Goal: Task Accomplishment & Management: Manage account settings

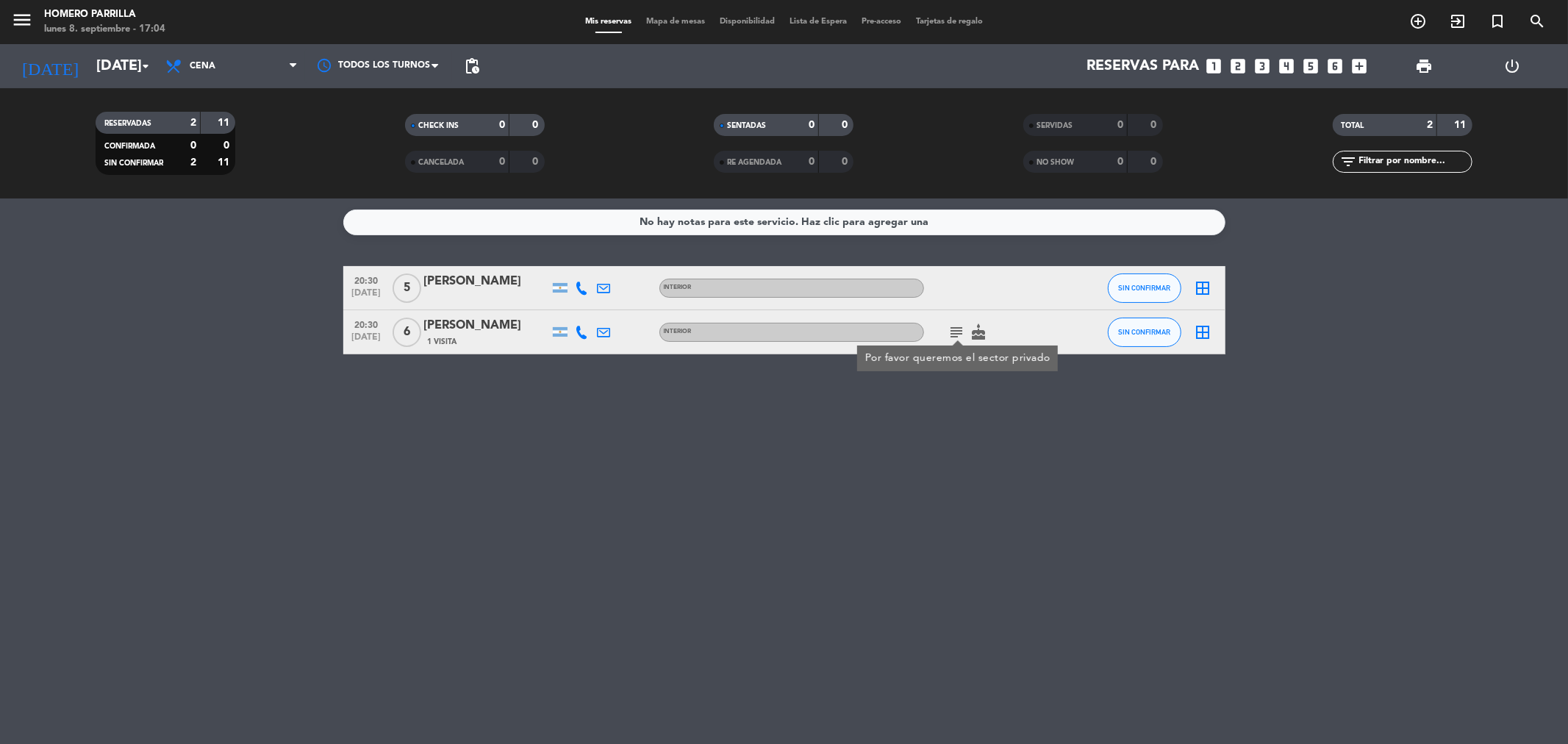
click at [1203, 338] on icon "border_all" at bounding box center [1203, 332] width 17 height 17
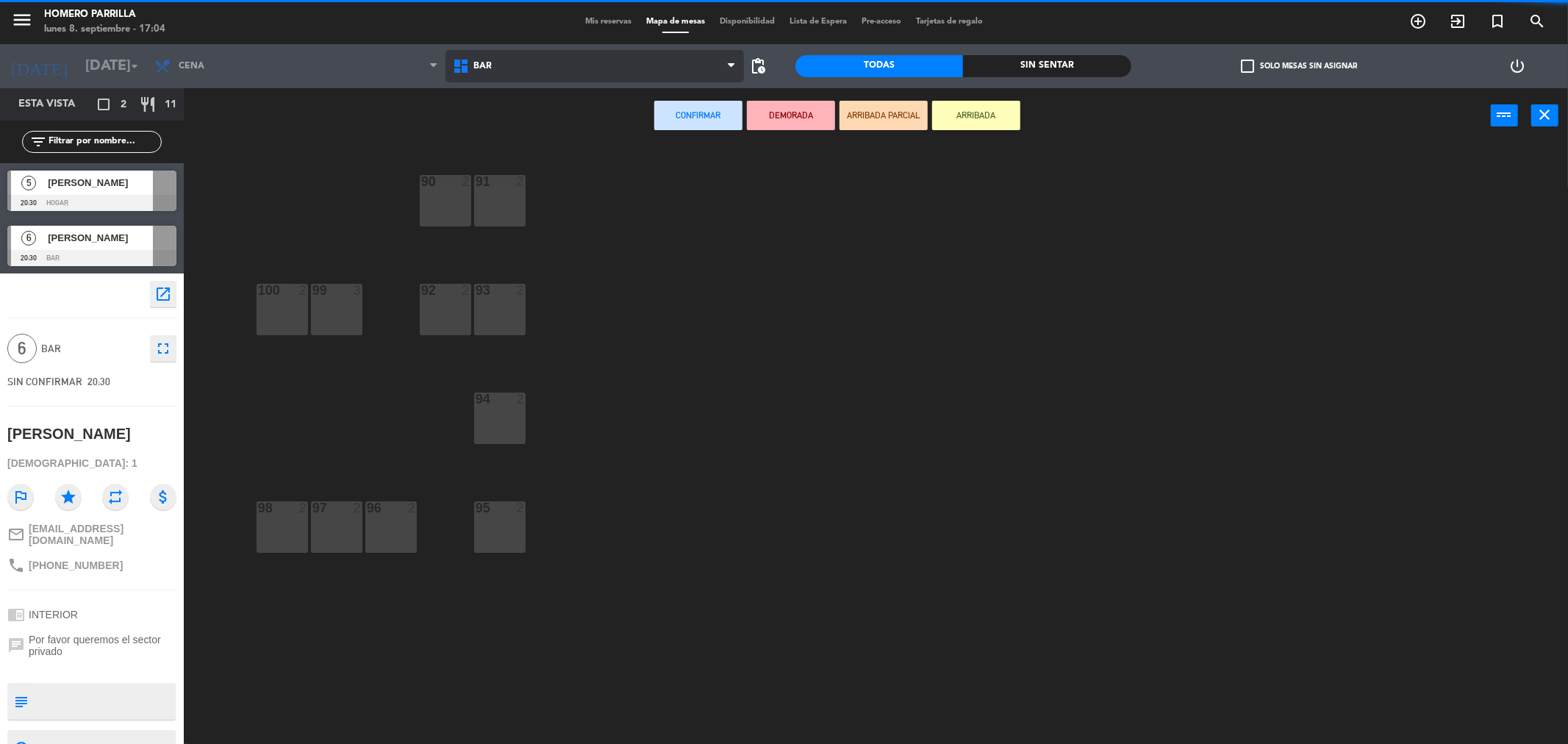
click at [481, 70] on span "BAR" at bounding box center [482, 66] width 18 height 11
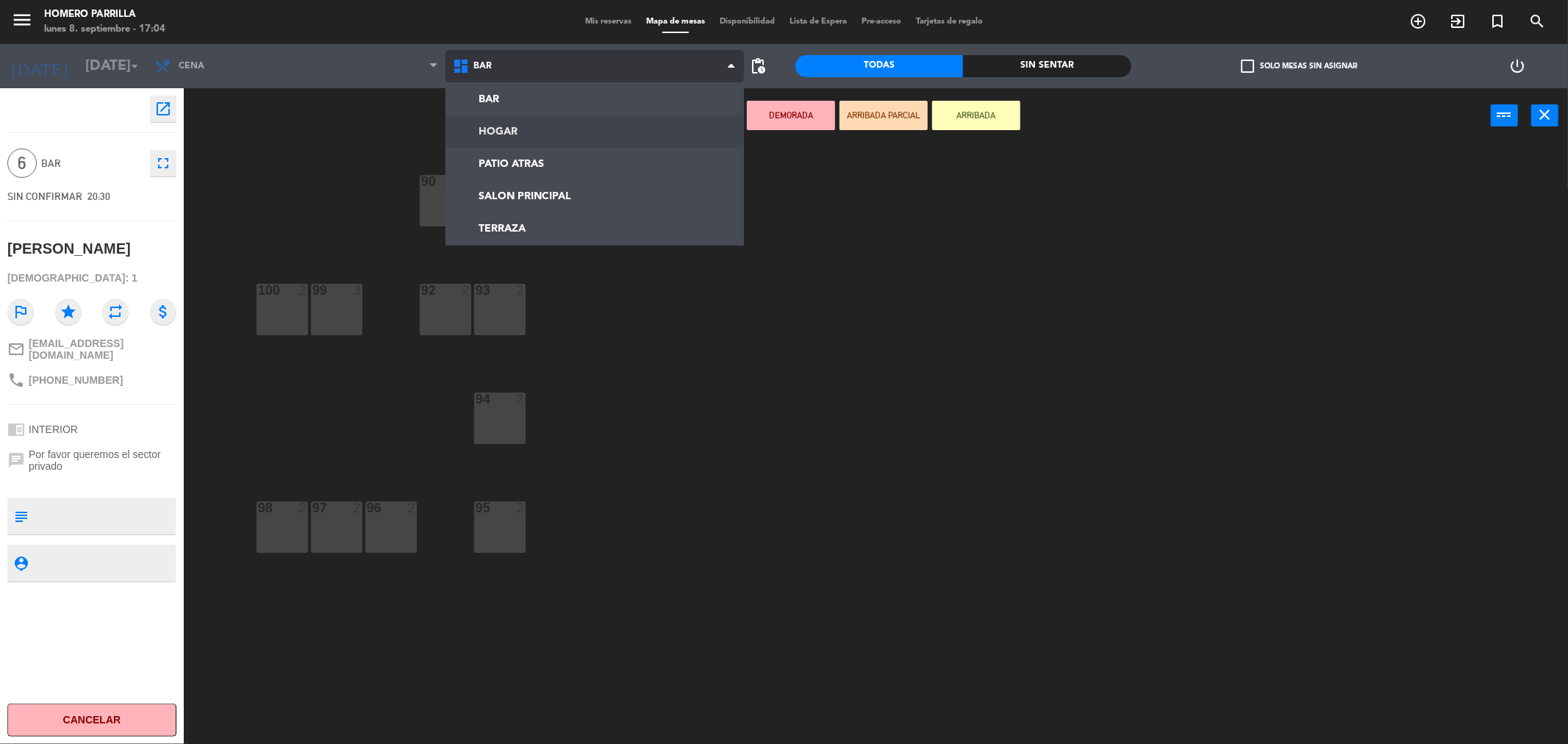
click at [496, 134] on ng-component "menu [PERSON_NAME] [DATE] 8. septiembre - 17:04 Mis reservas Mapa de mesas Disp…" at bounding box center [784, 374] width 1568 height 749
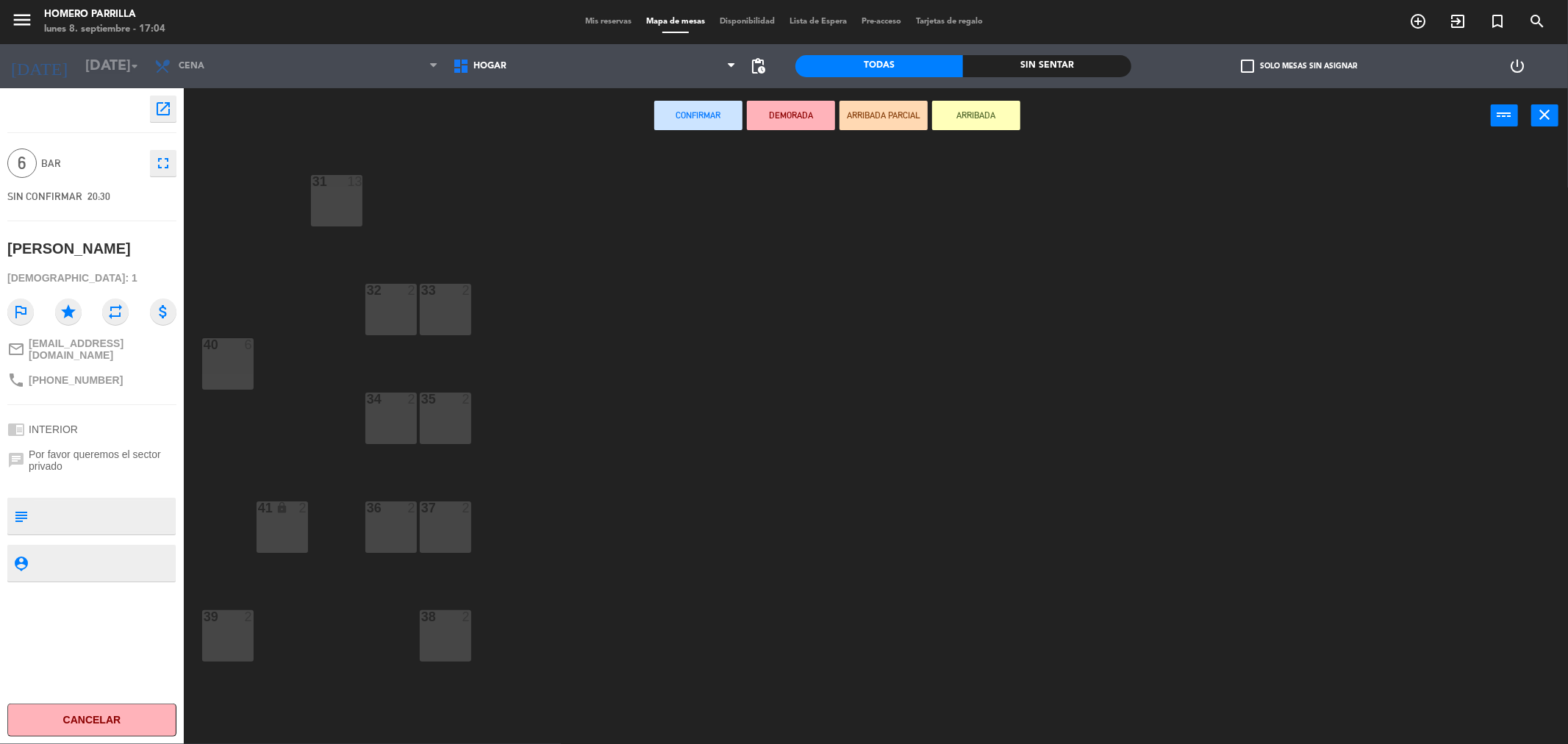
click at [347, 188] on div "31 13" at bounding box center [336, 181] width 51 height 14
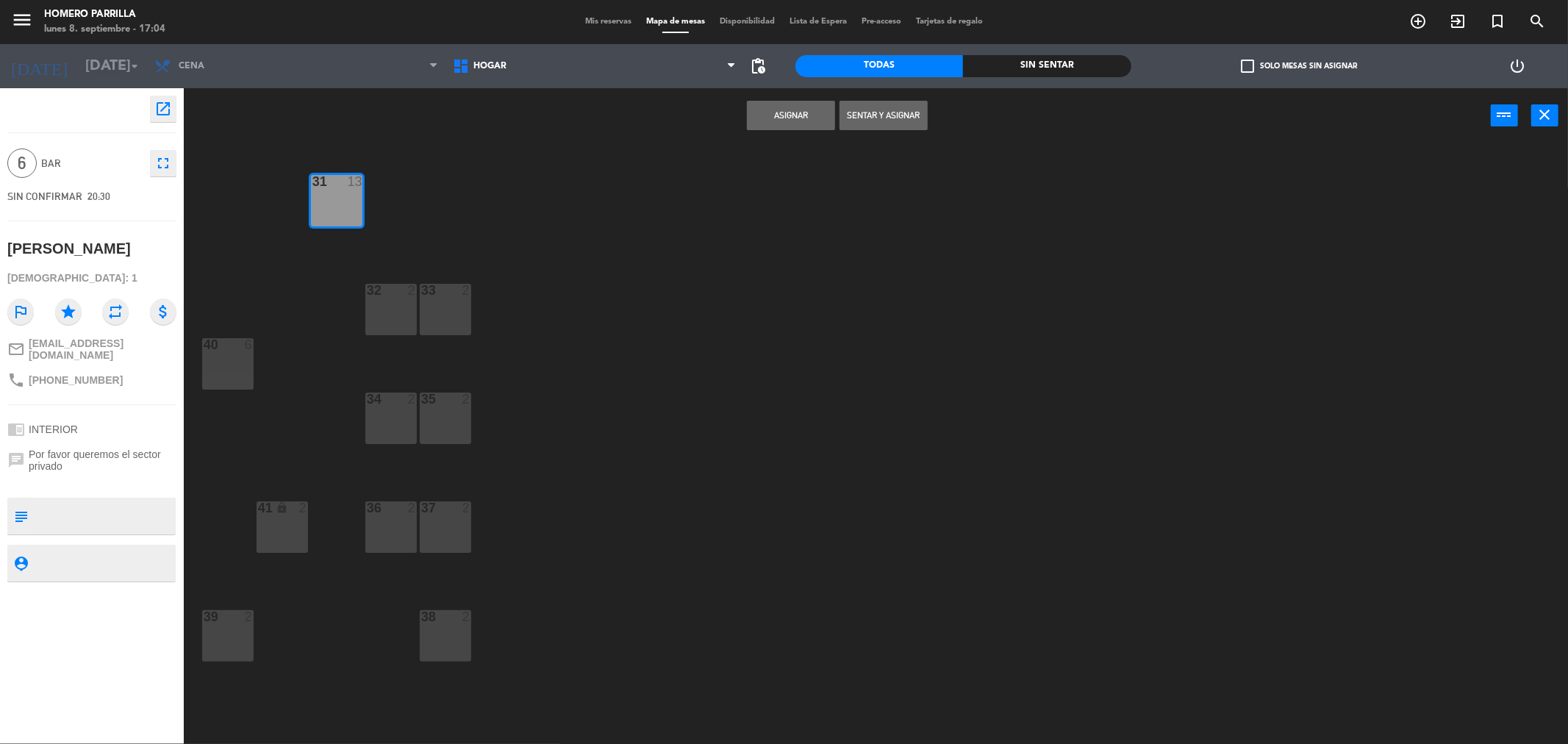
click at [803, 118] on button "Asignar" at bounding box center [790, 115] width 88 height 29
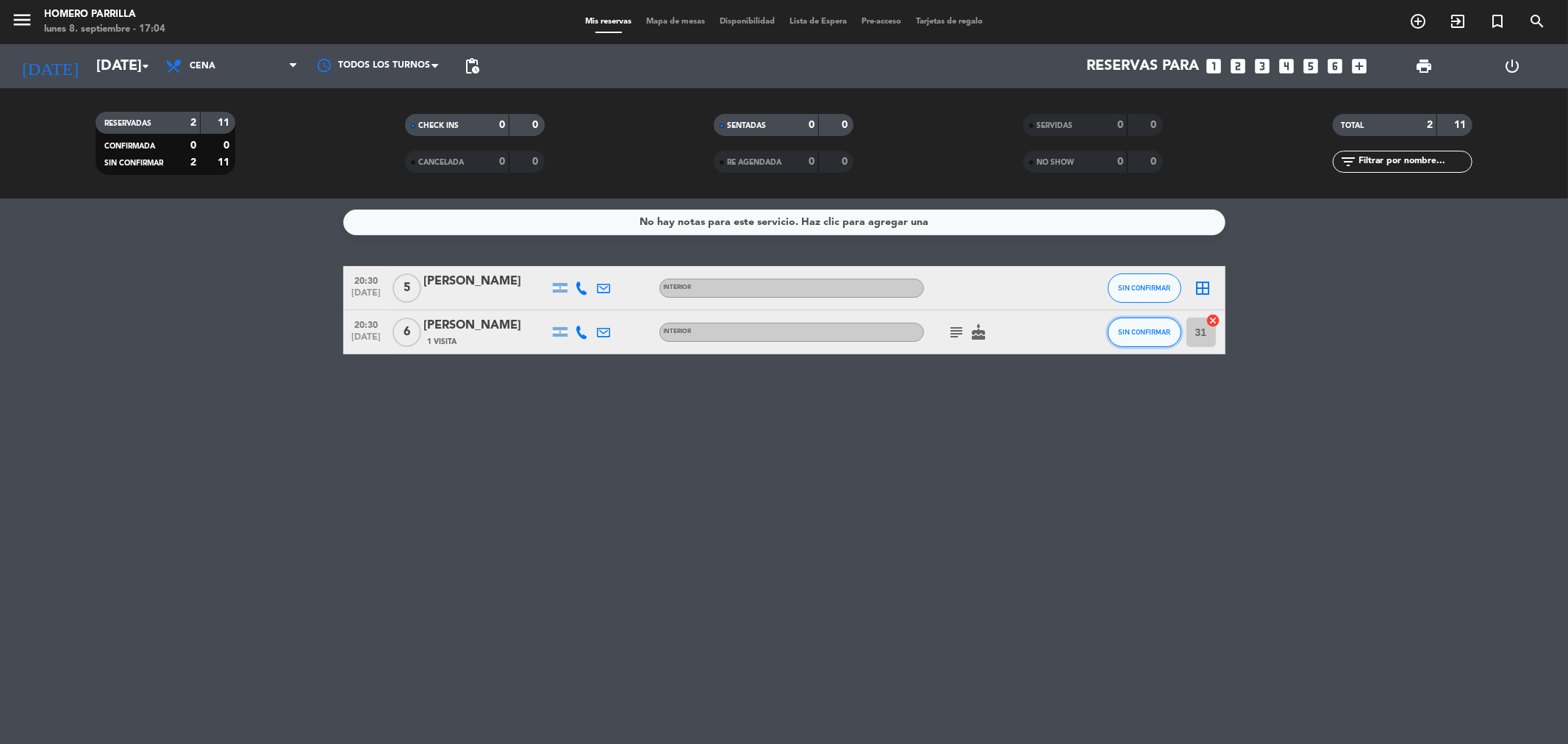
click at [1119, 332] on span "SIN CONFIRMAR" at bounding box center [1144, 332] width 52 height 8
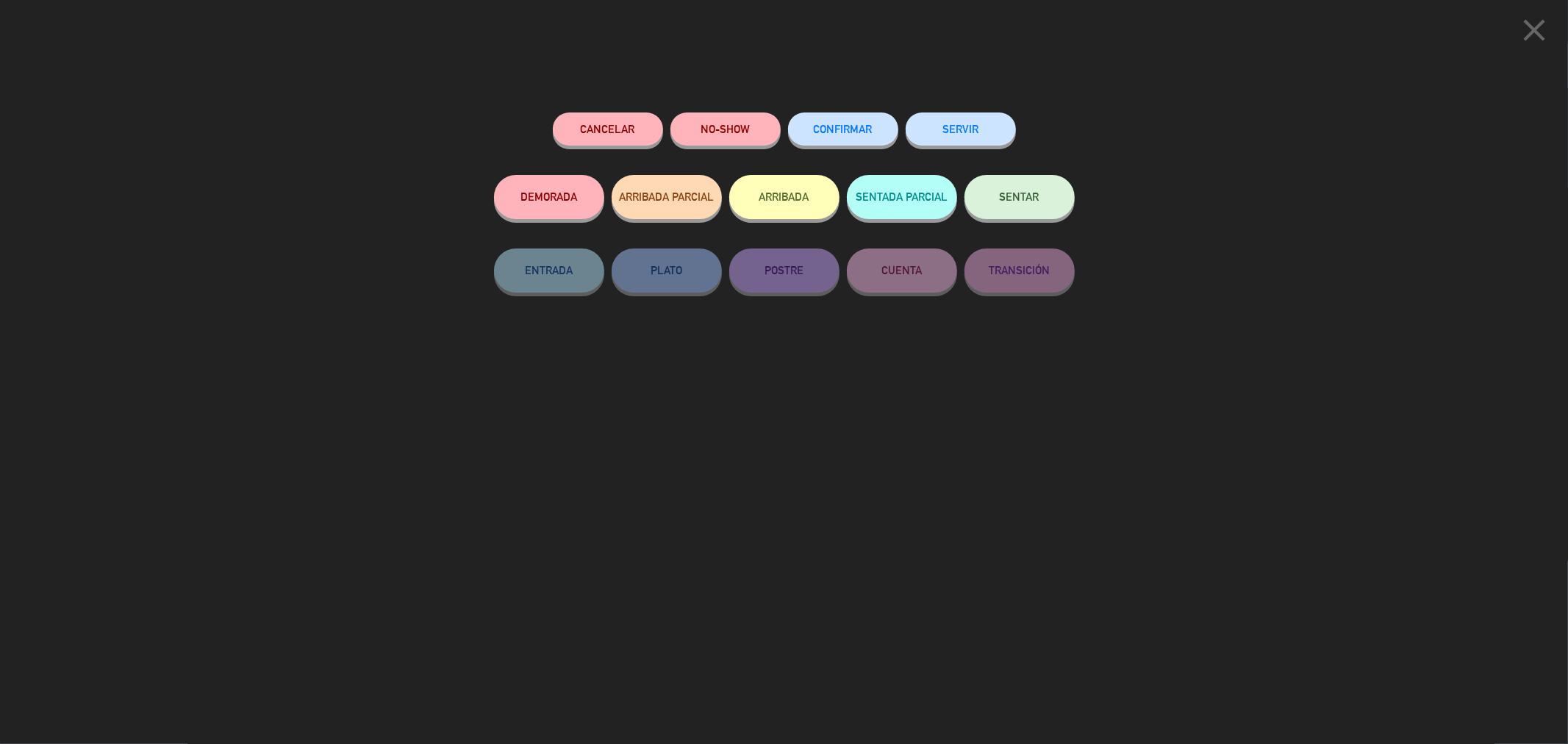
click at [826, 133] on span "CONFIRMAR" at bounding box center [842, 128] width 59 height 13
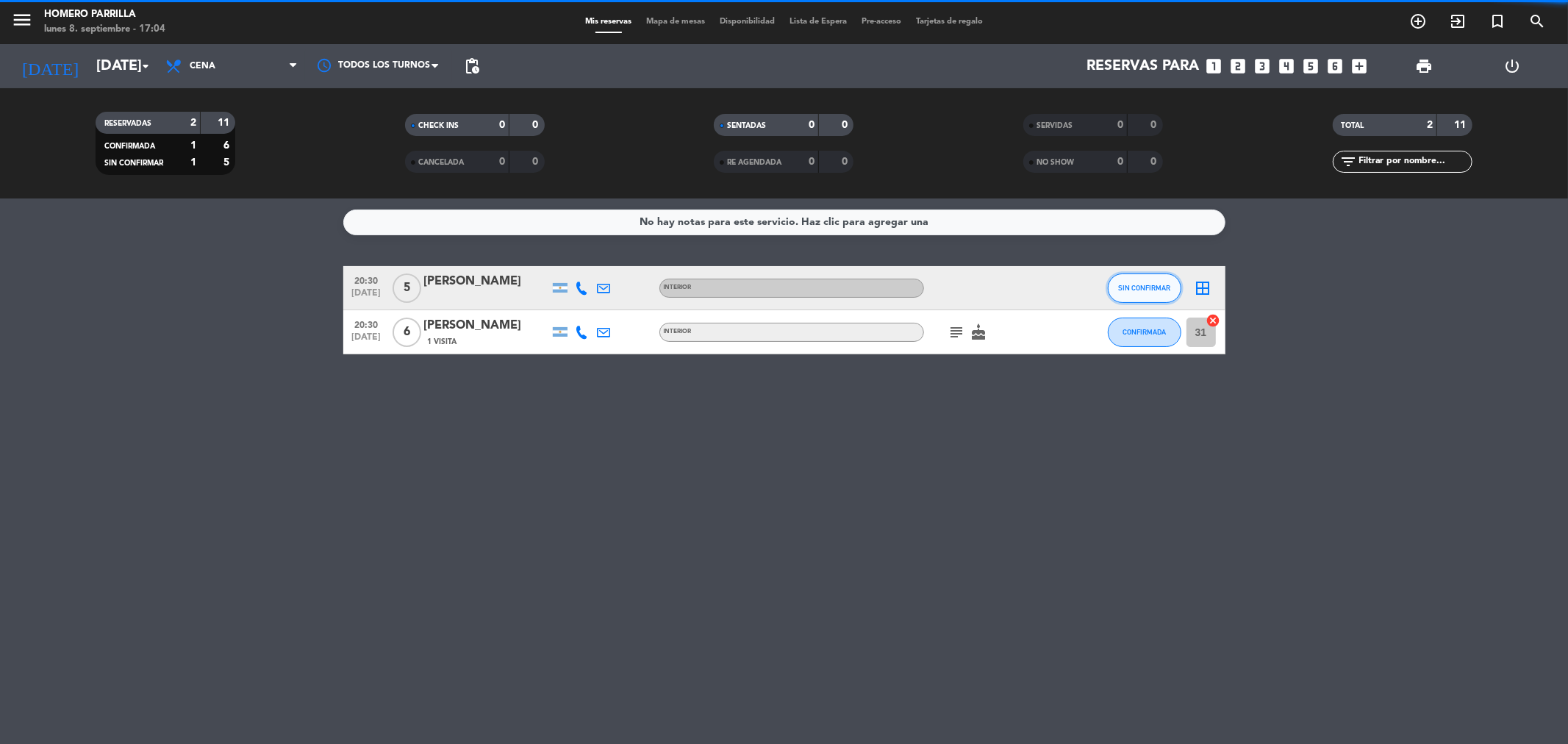
click at [1170, 297] on button "SIN CONFIRMAR" at bounding box center [1144, 288] width 73 height 29
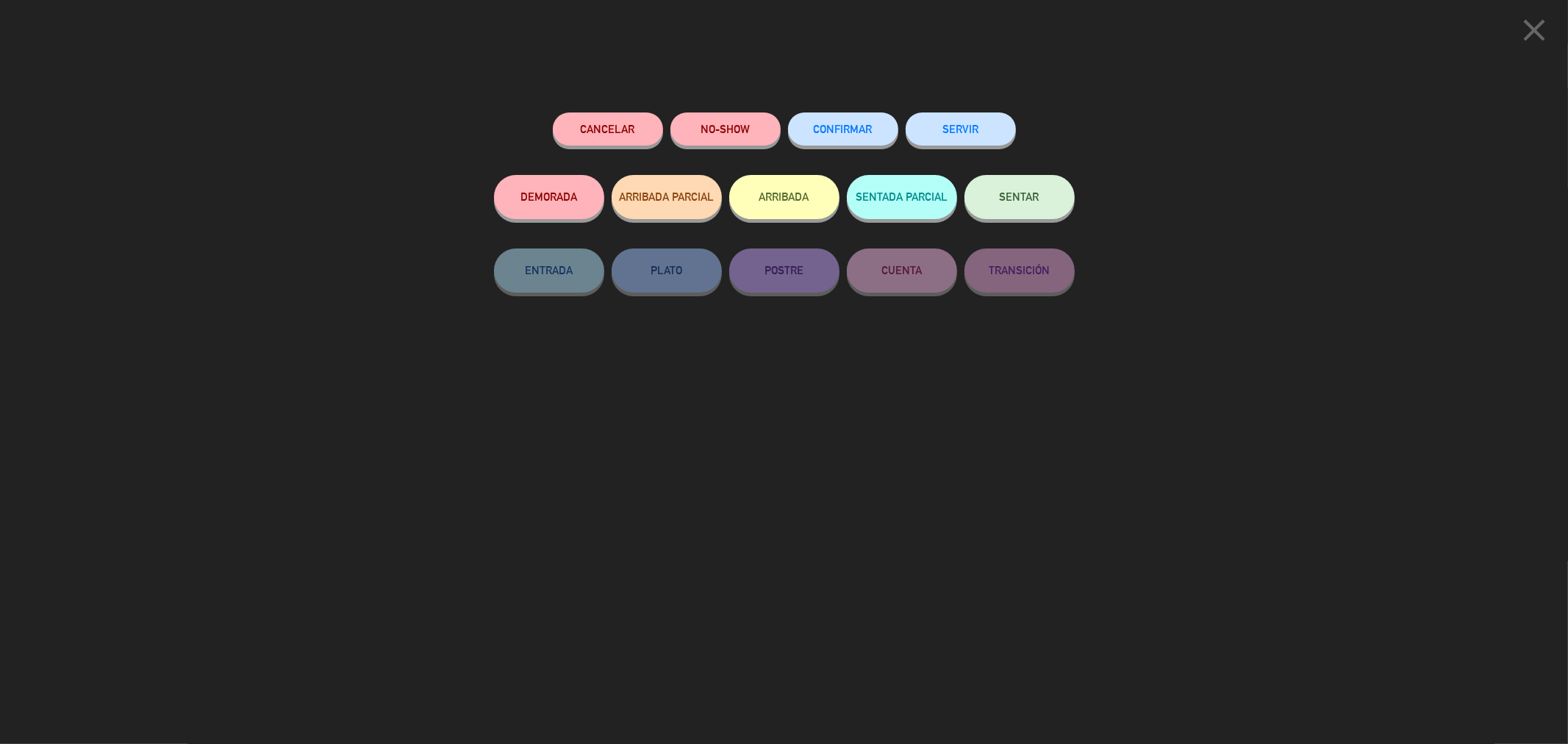
click at [879, 134] on button "CONFIRMAR" at bounding box center [843, 129] width 110 height 33
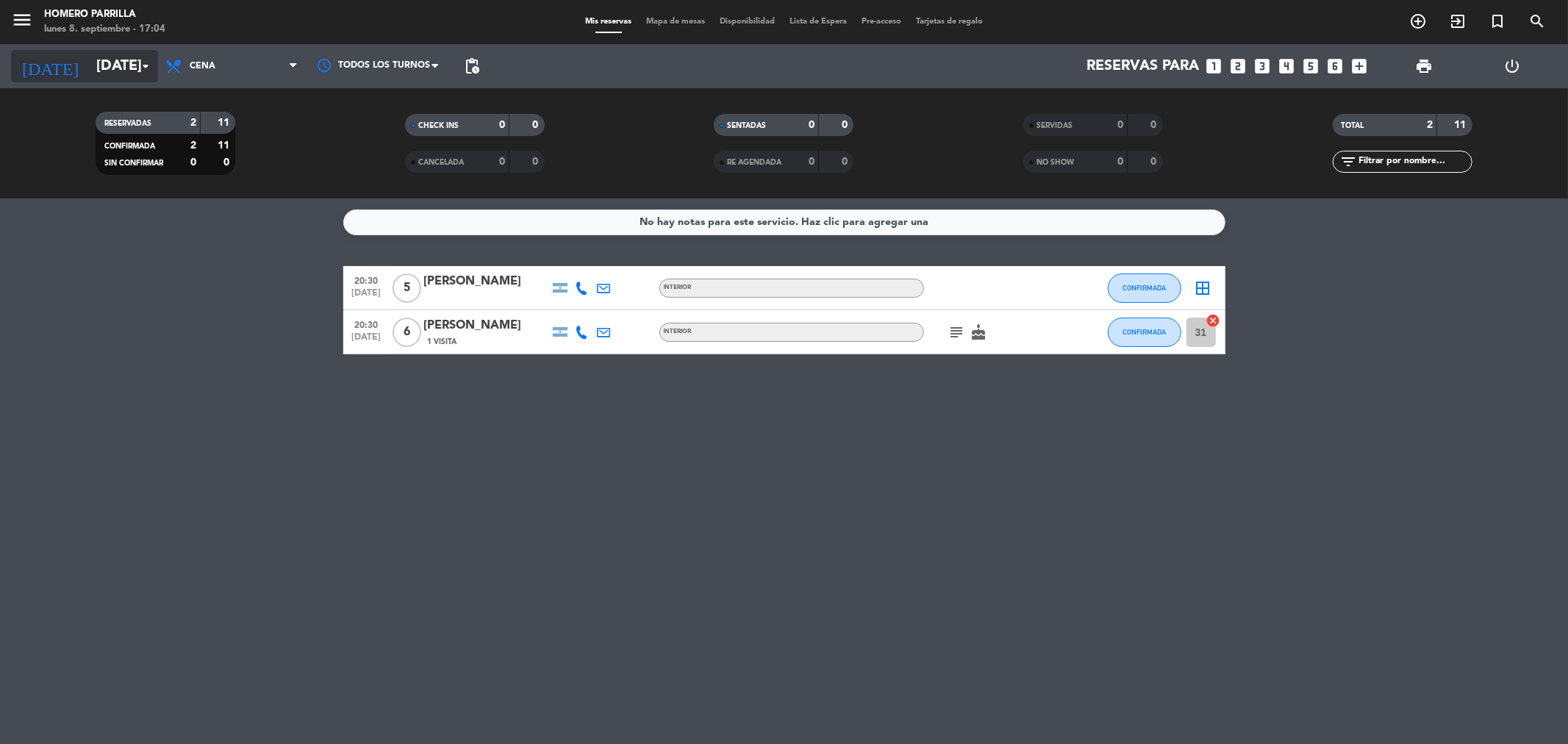
click at [89, 61] on input "[DATE]" at bounding box center [182, 67] width 187 height 33
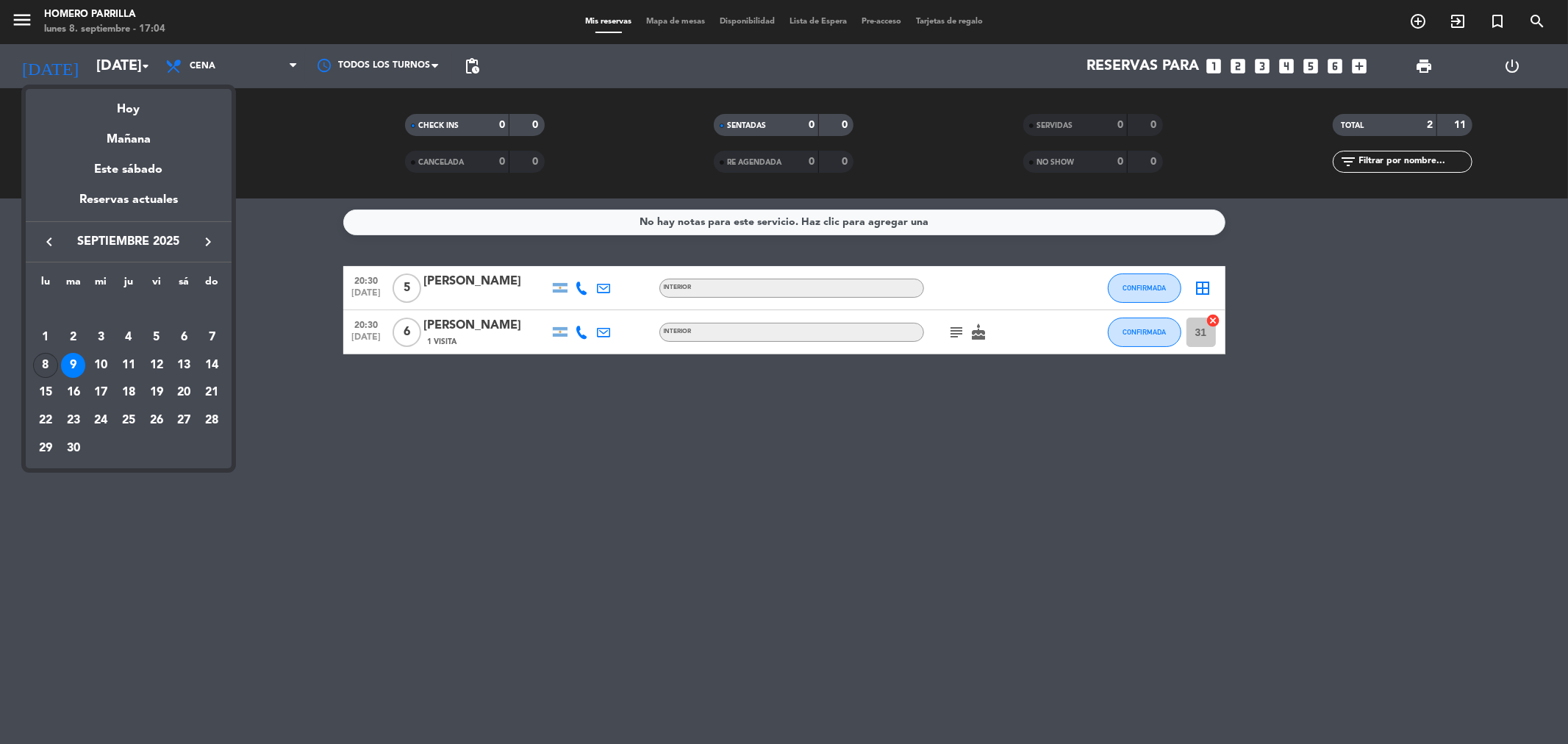
click at [41, 359] on div "8" at bounding box center [45, 366] width 25 height 25
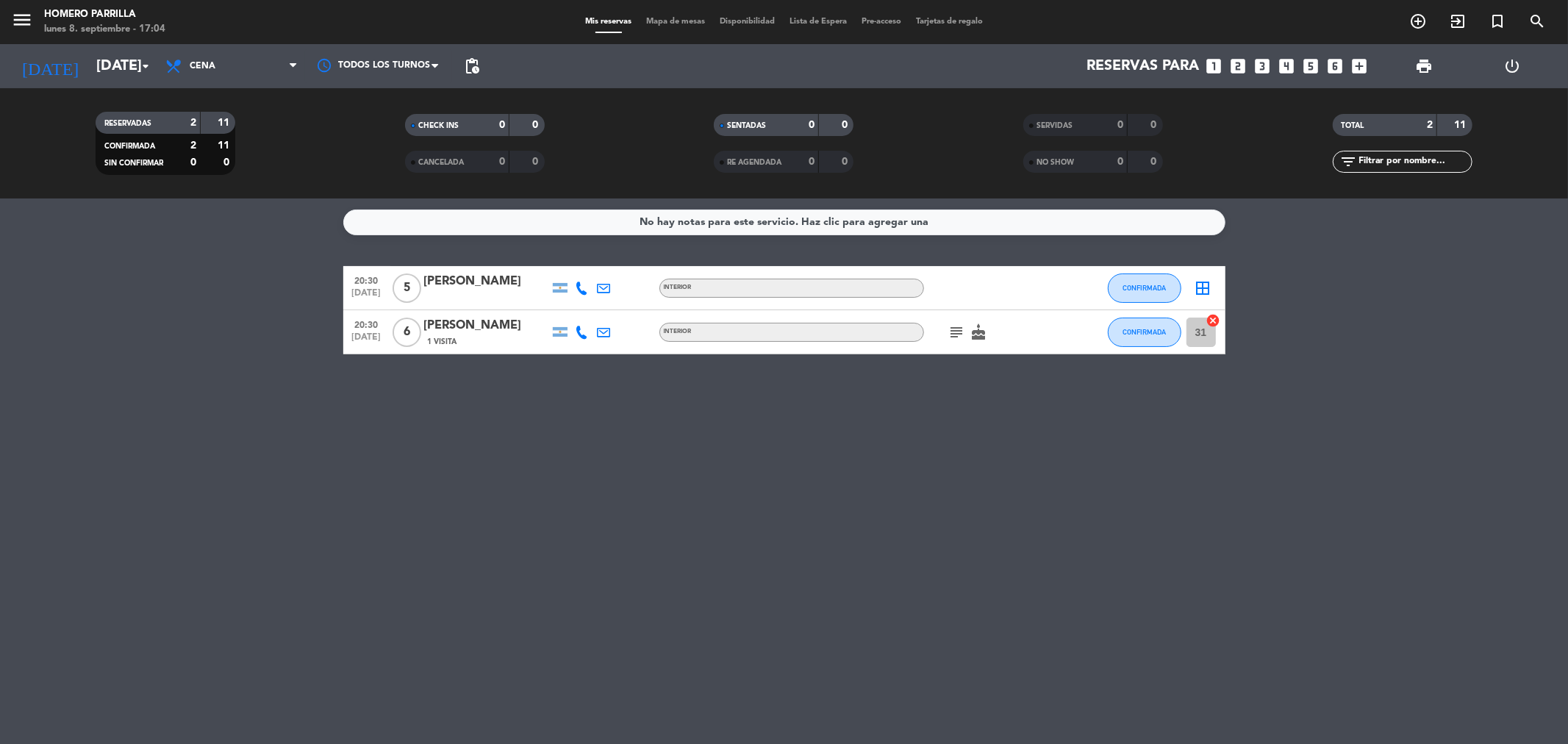
type input "[DATE]"
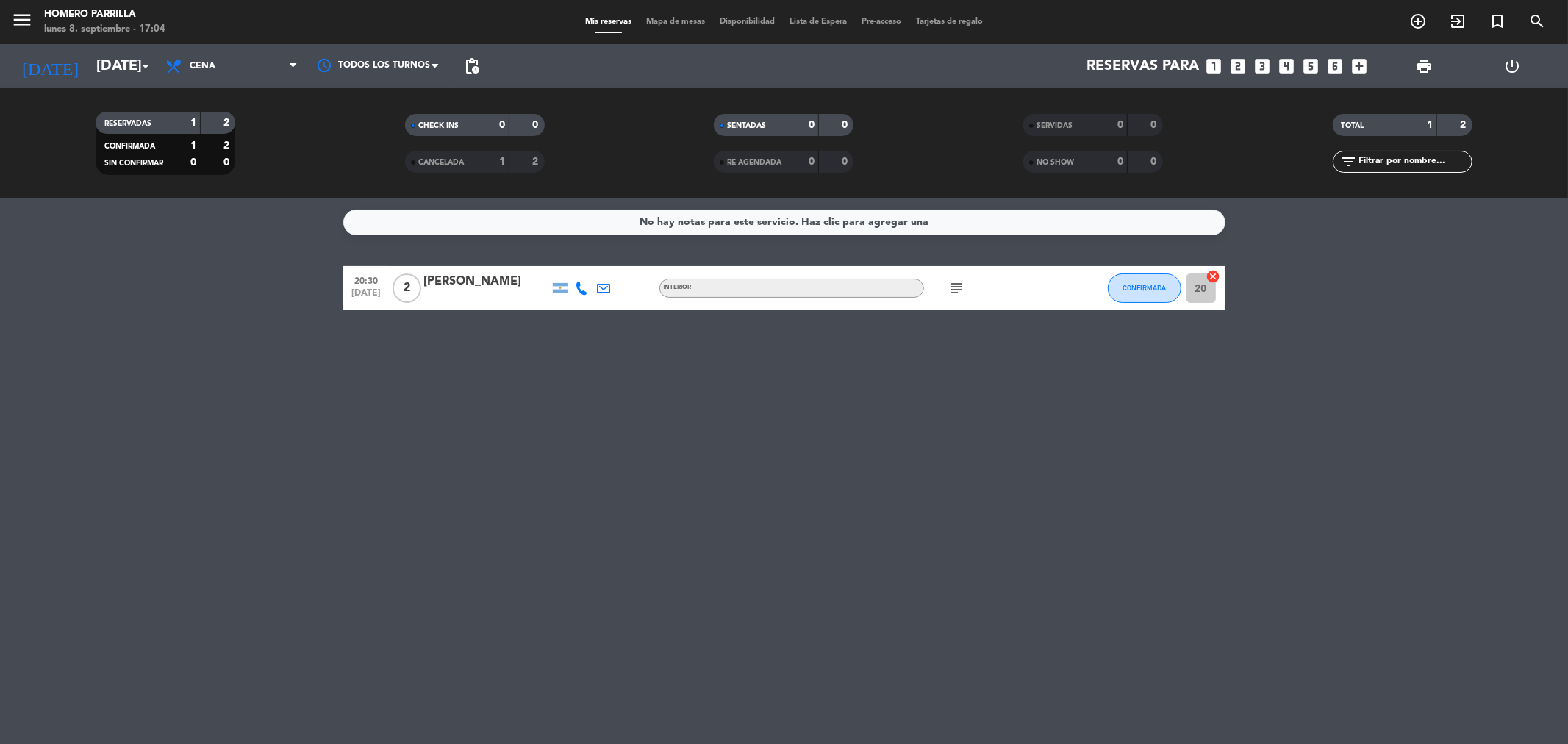
click at [949, 291] on icon "subject" at bounding box center [957, 289] width 17 height 17
click at [718, 385] on div "No hay notas para este servicio. Haz clic para agregar una 20:30 [DATE] 2 [PERS…" at bounding box center [784, 471] width 1568 height 545
click at [585, 291] on icon at bounding box center [583, 289] width 14 height 14
click at [615, 261] on span at bounding box center [619, 263] width 12 height 12
